Goal: Information Seeking & Learning: Learn about a topic

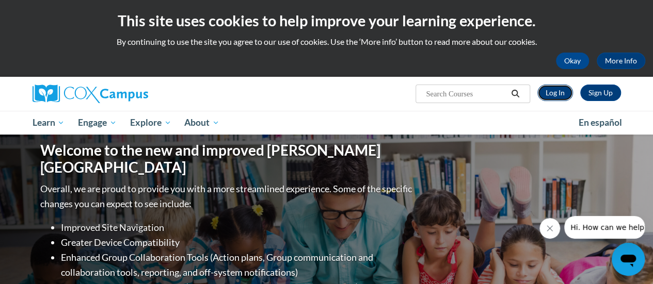
click at [558, 88] on link "Log In" at bounding box center [555, 93] width 36 height 17
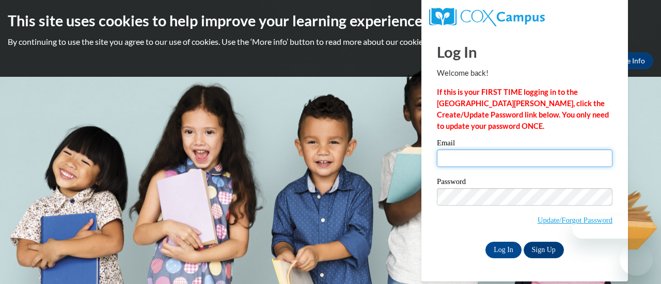
type input "[EMAIL_ADDRESS][DOMAIN_NAME]"
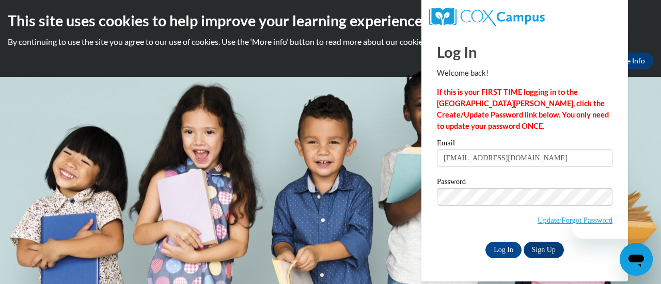
click at [472, 156] on input "[EMAIL_ADDRESS][DOMAIN_NAME]" at bounding box center [525, 159] width 176 height 18
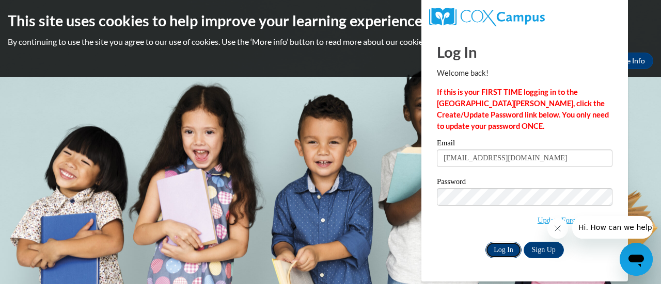
click at [498, 249] on input "Log In" at bounding box center [503, 250] width 36 height 17
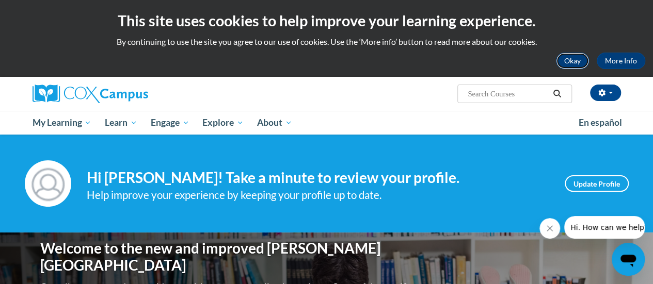
click at [565, 67] on button "Okay" at bounding box center [572, 61] width 33 height 17
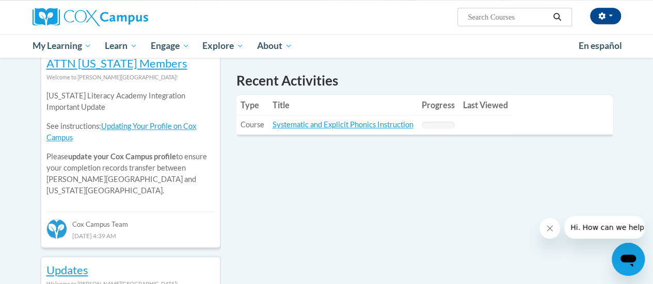
scroll to position [348, 0]
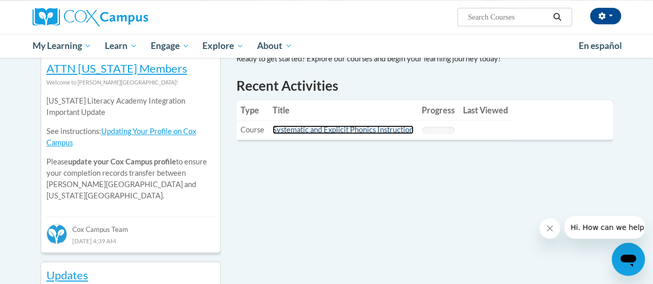
click at [372, 125] on link "Systematic and Explicit Phonics Instruction" at bounding box center [343, 129] width 141 height 9
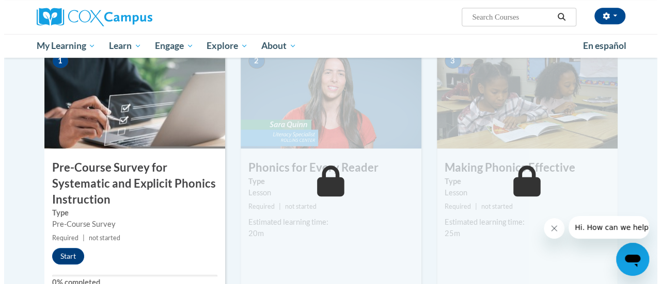
scroll to position [253, 0]
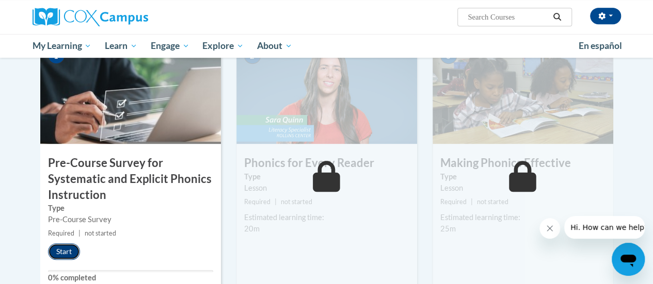
click at [64, 248] on button "Start" at bounding box center [64, 252] width 32 height 17
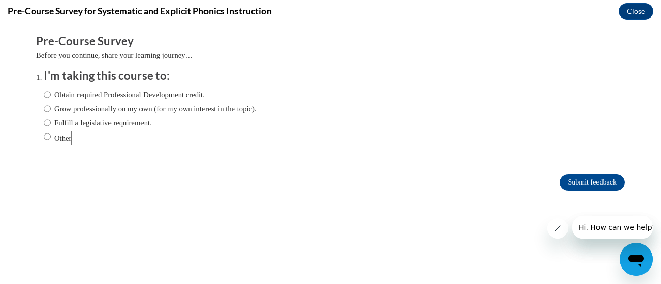
scroll to position [0, 0]
click at [63, 92] on label "Obtain required Professional Development credit." at bounding box center [124, 94] width 161 height 11
click at [51, 92] on input "Obtain required Professional Development credit." at bounding box center [47, 94] width 7 height 11
radio input "true"
click at [63, 92] on label "Obtain required Professional Development credit." at bounding box center [124, 94] width 161 height 11
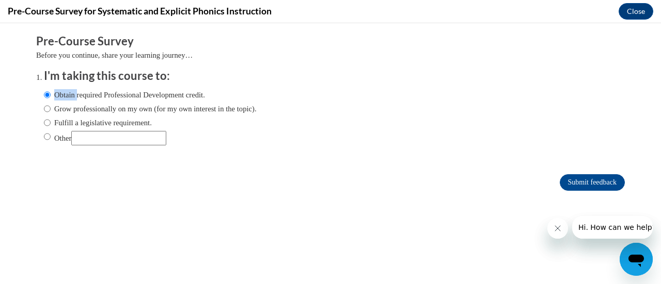
click at [51, 92] on input "Obtain required Professional Development credit." at bounding box center [47, 94] width 7 height 11
click at [583, 177] on input "Submit feedback" at bounding box center [592, 183] width 65 height 17
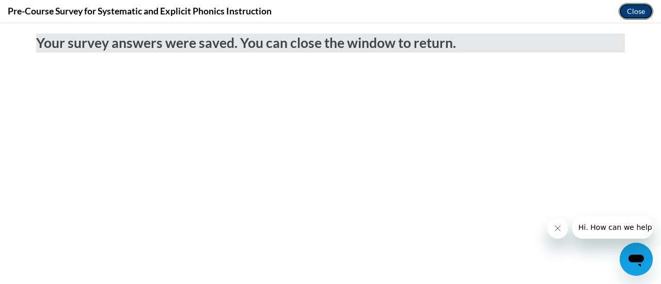
click at [644, 16] on button "Close" at bounding box center [636, 11] width 35 height 17
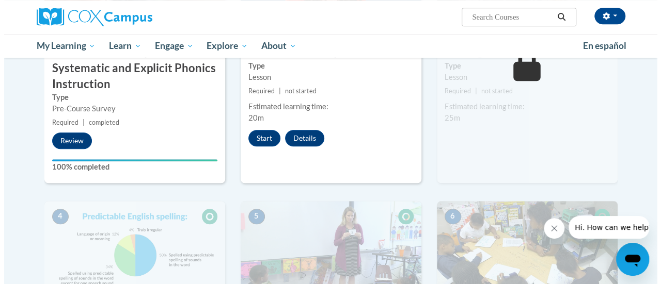
scroll to position [257, 0]
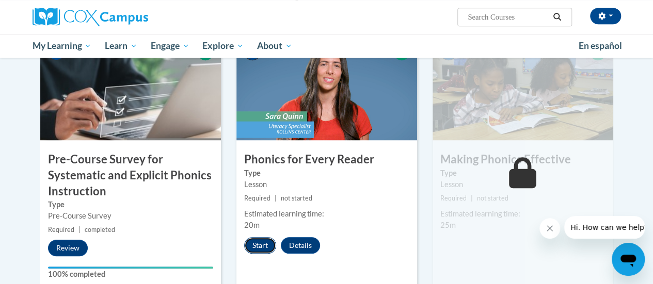
click at [265, 244] on button "Start" at bounding box center [260, 245] width 32 height 17
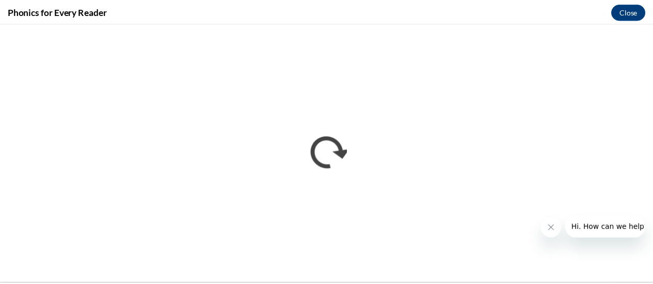
scroll to position [256, 0]
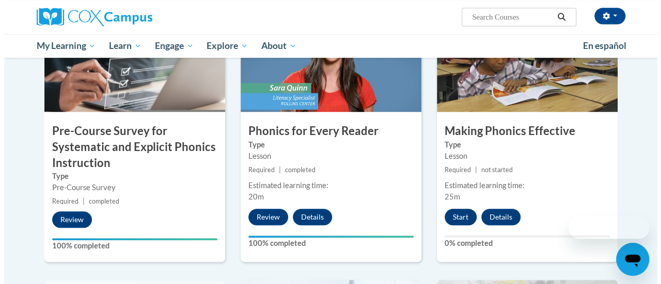
scroll to position [293, 0]
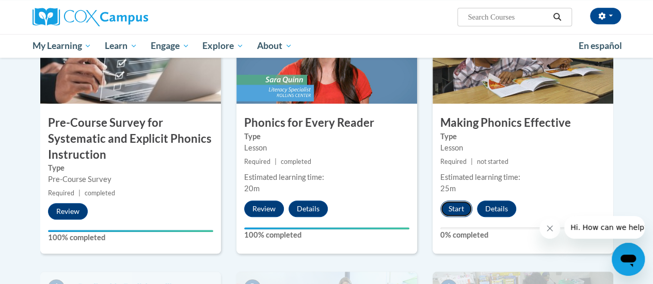
click at [462, 209] on button "Start" at bounding box center [456, 209] width 32 height 17
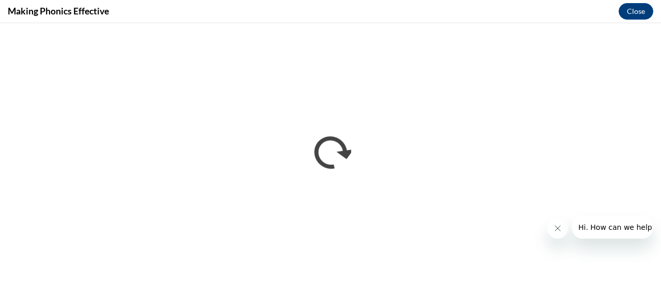
scroll to position [0, 0]
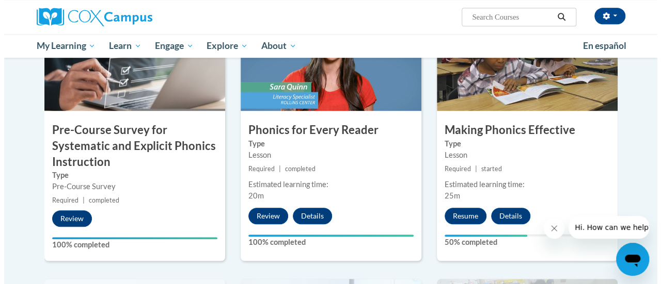
scroll to position [320, 0]
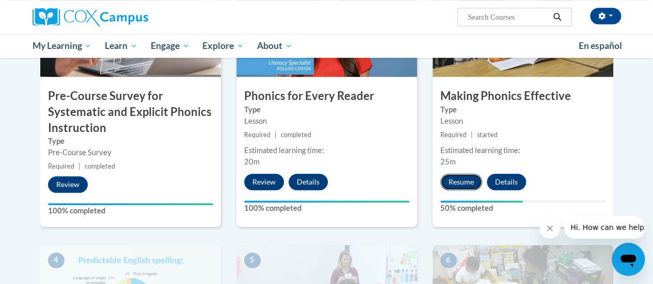
click at [452, 181] on button "Resume" at bounding box center [461, 182] width 42 height 17
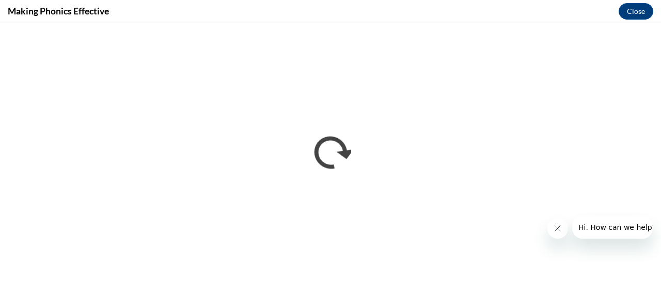
scroll to position [0, 0]
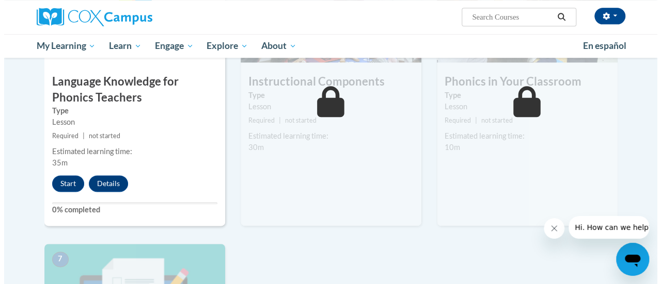
scroll to position [596, 0]
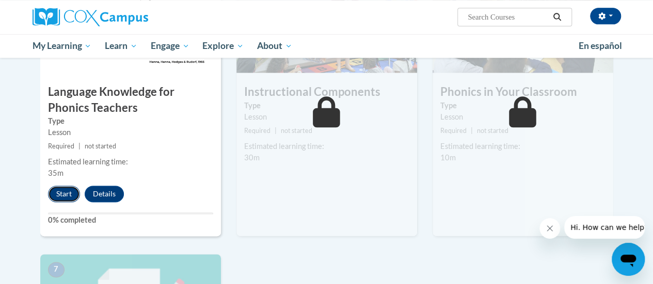
click at [67, 201] on button "Start" at bounding box center [64, 194] width 32 height 17
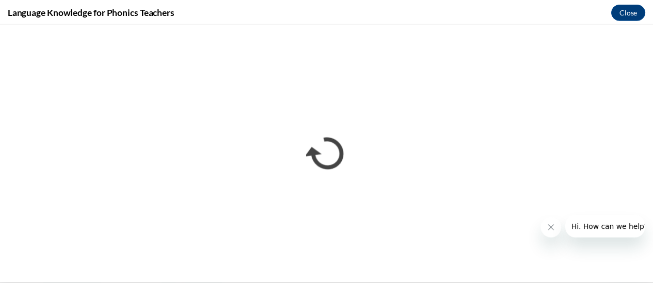
scroll to position [0, 0]
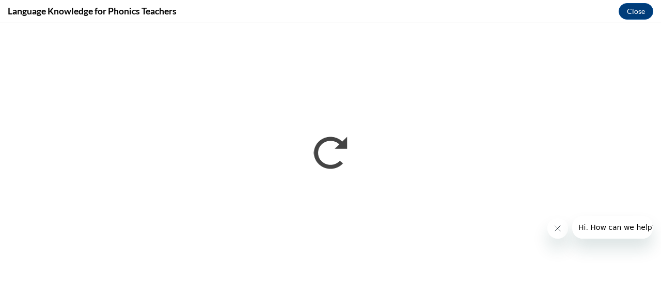
click at [553, 226] on icon "Close message from company" at bounding box center [557, 229] width 8 height 8
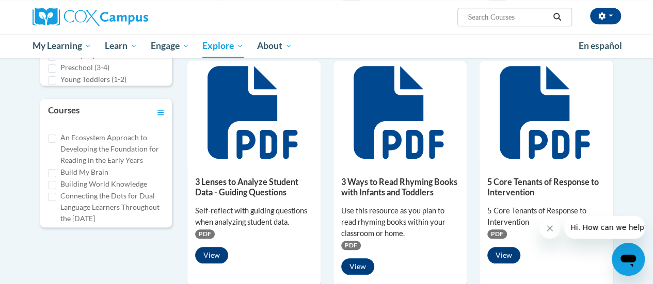
scroll to position [359, 0]
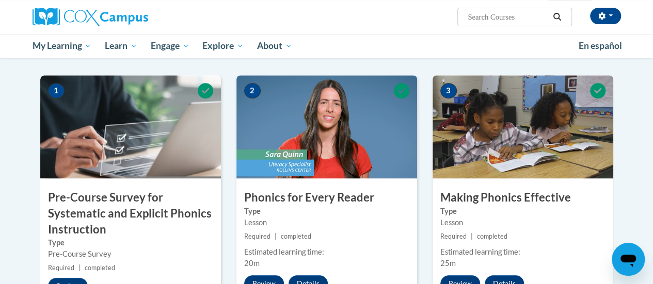
scroll to position [218, 0]
